Goal: Information Seeking & Learning: Learn about a topic

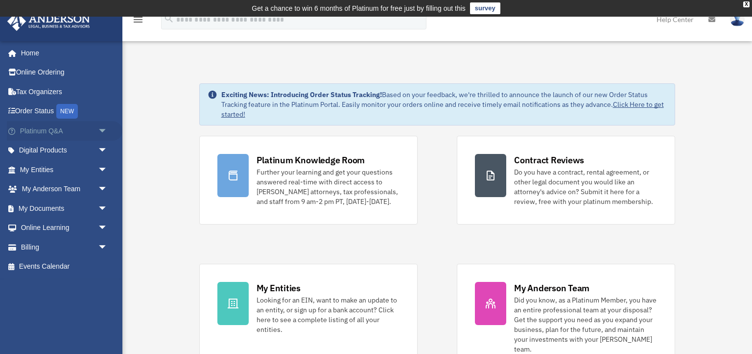
click at [30, 132] on link "Platinum Q&A arrow_drop_down" at bounding box center [65, 131] width 116 height 20
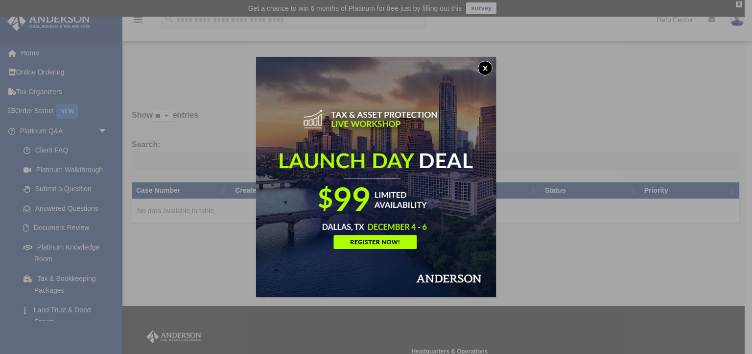
click at [487, 70] on button "x" at bounding box center [485, 68] width 15 height 15
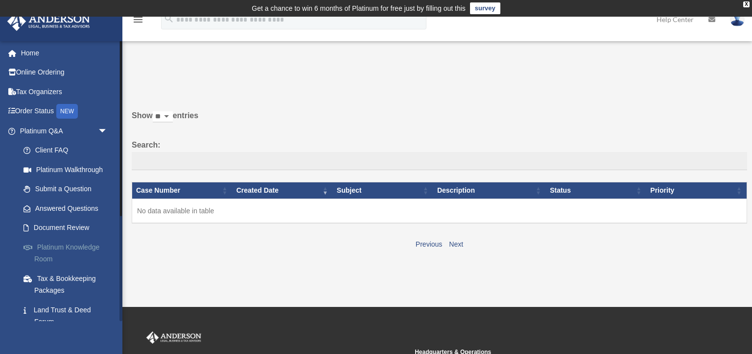
click at [76, 241] on link "Platinum Knowledge Room" at bounding box center [68, 252] width 109 height 31
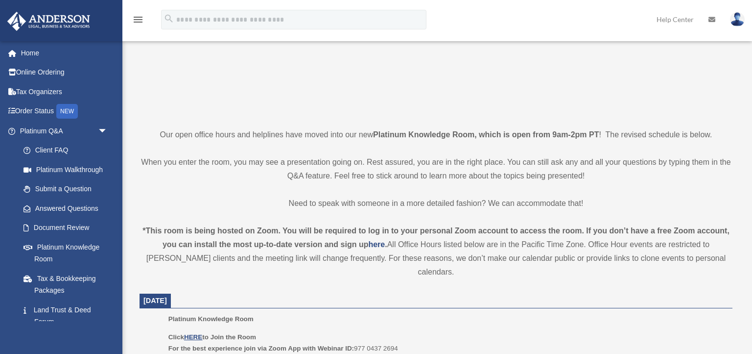
scroll to position [166, 0]
click at [194, 331] on u "HERE" at bounding box center [193, 334] width 18 height 7
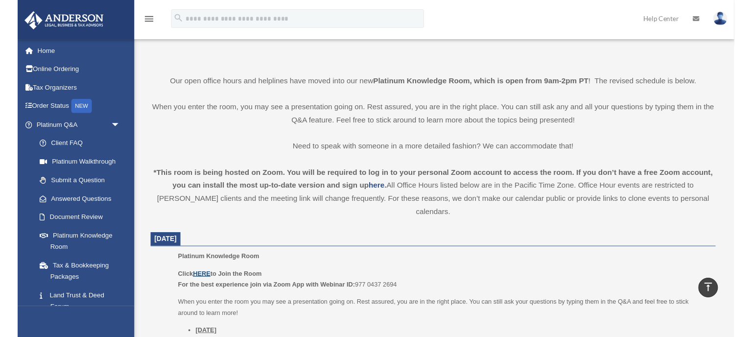
scroll to position [225, 0]
